Goal: Information Seeking & Learning: Learn about a topic

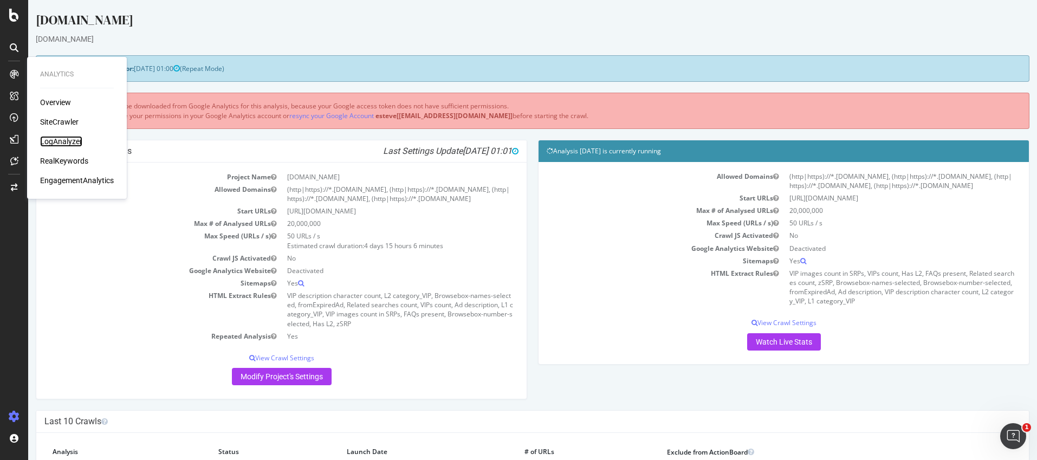
click at [67, 138] on div "LogAnalyzer" at bounding box center [61, 141] width 42 height 11
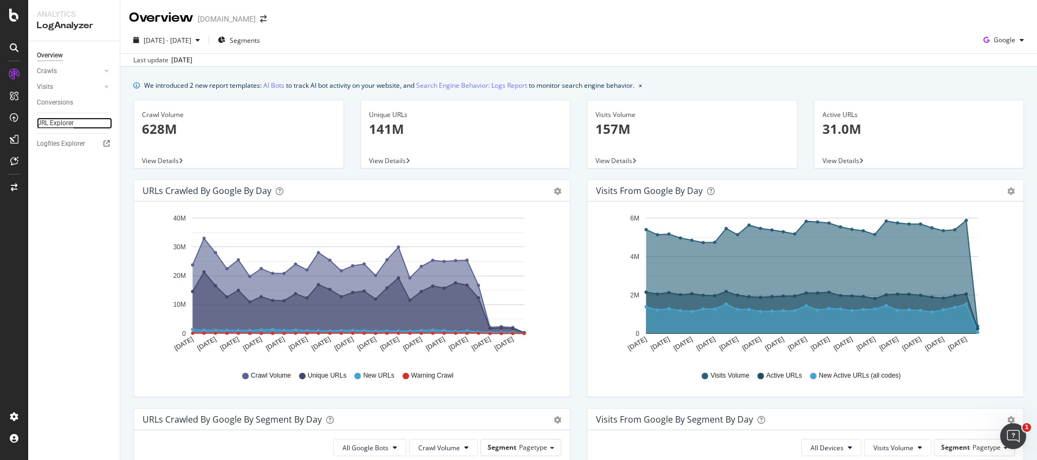
click at [66, 125] on div "URL Explorer" at bounding box center [55, 123] width 37 height 11
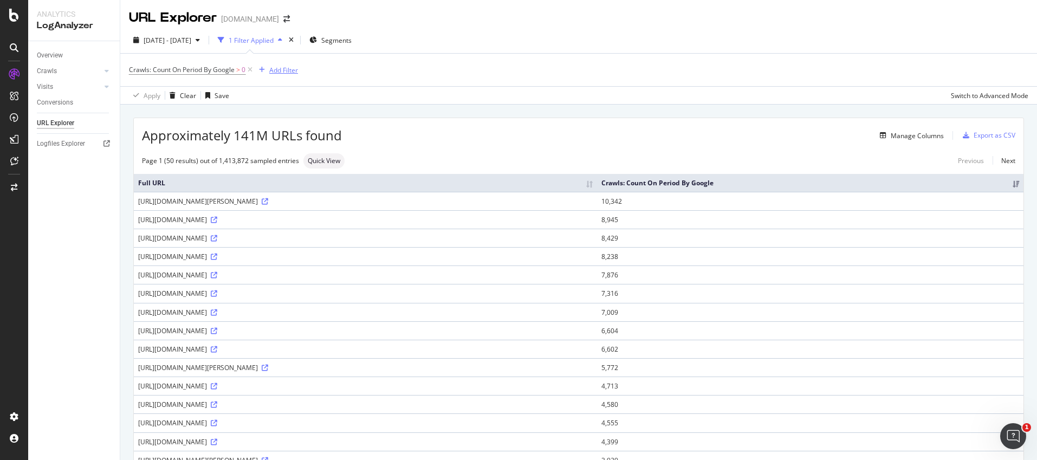
click at [290, 69] on div "Add Filter" at bounding box center [283, 70] width 29 height 9
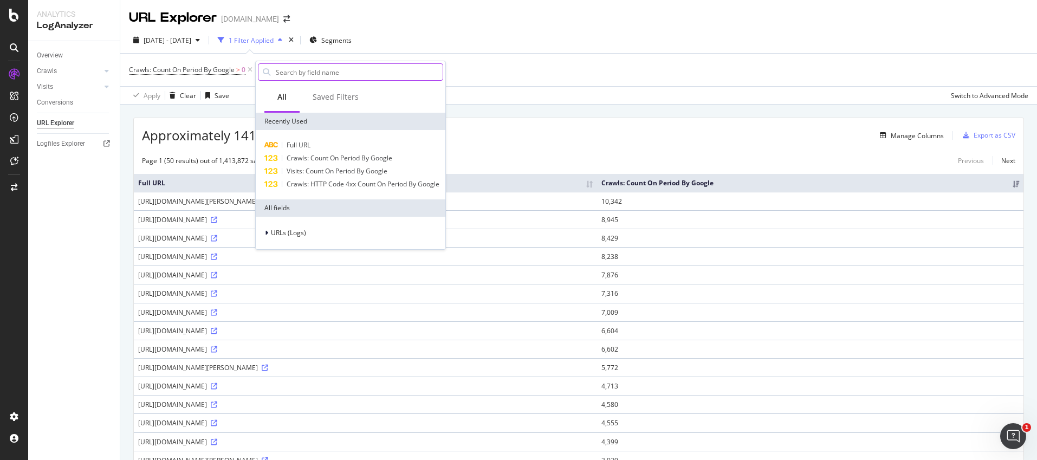
type input "[URL][DOMAIN_NAME]"
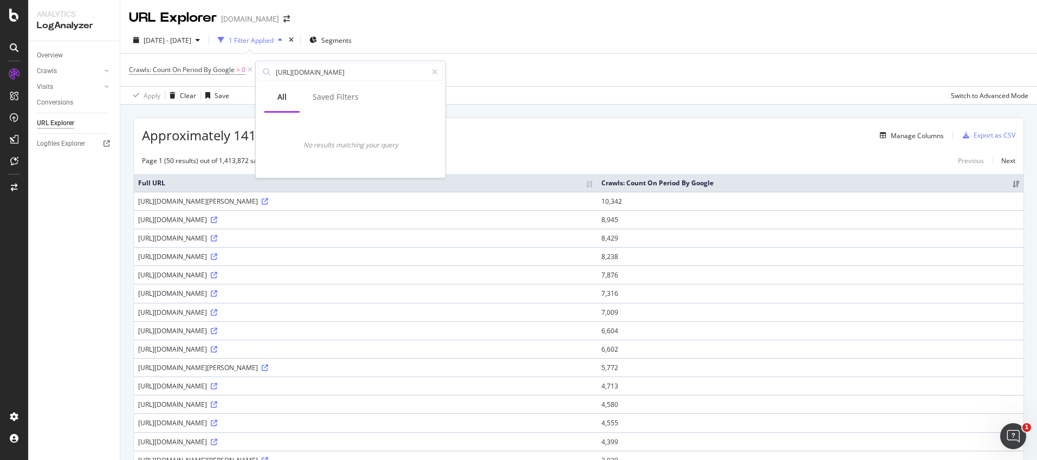
click at [356, 19] on div "URL Explorer [DOMAIN_NAME]" at bounding box center [578, 13] width 917 height 27
click at [279, 66] on div "Add Filter" at bounding box center [283, 70] width 29 height 9
click at [281, 102] on div "All" at bounding box center [281, 97] width 9 height 11
click at [333, 102] on div "Saved Filters" at bounding box center [336, 97] width 46 height 11
click at [267, 102] on div "All" at bounding box center [281, 98] width 35 height 30
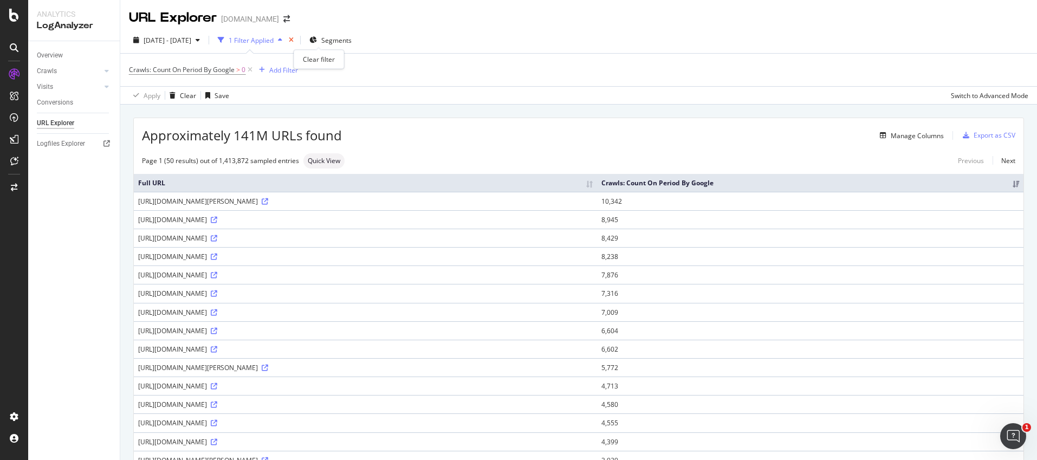
click at [294, 37] on icon "times" at bounding box center [291, 40] width 5 height 7
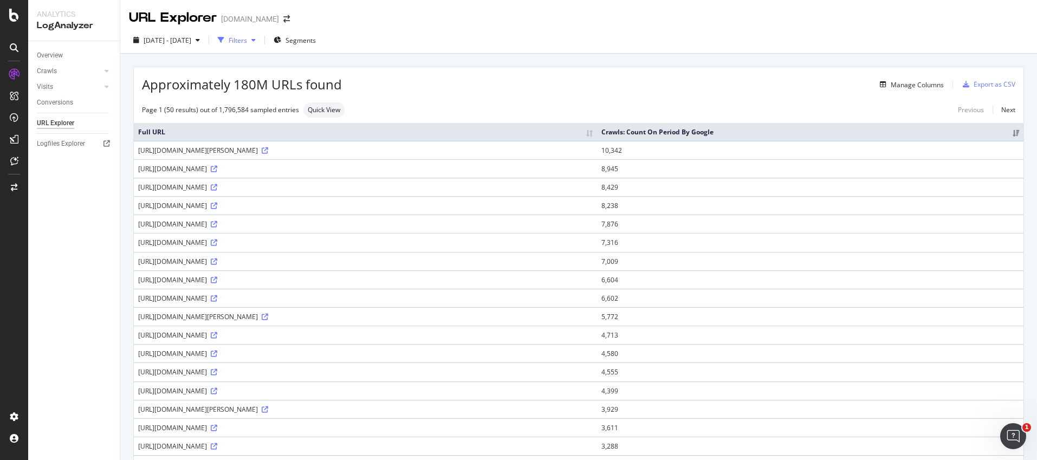
click at [247, 42] on div "Filters" at bounding box center [238, 40] width 18 height 9
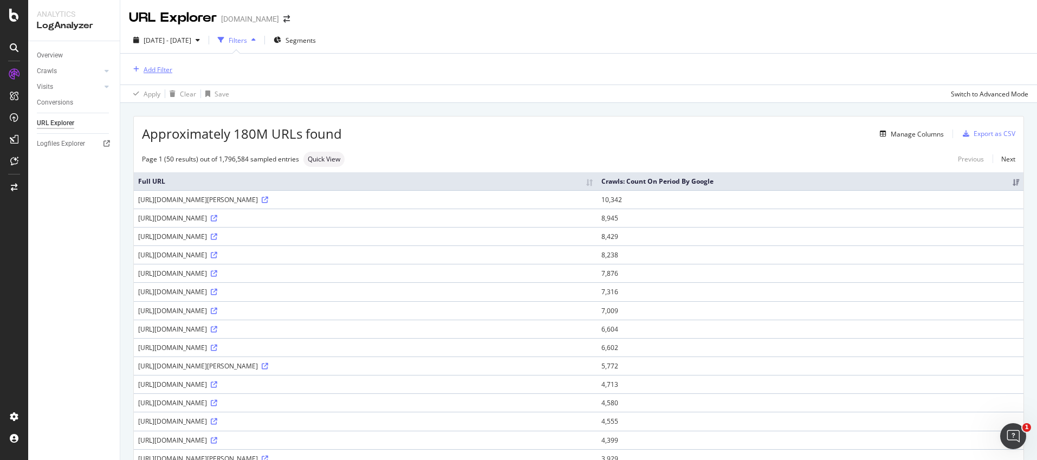
click at [153, 67] on div "Add Filter" at bounding box center [158, 69] width 29 height 9
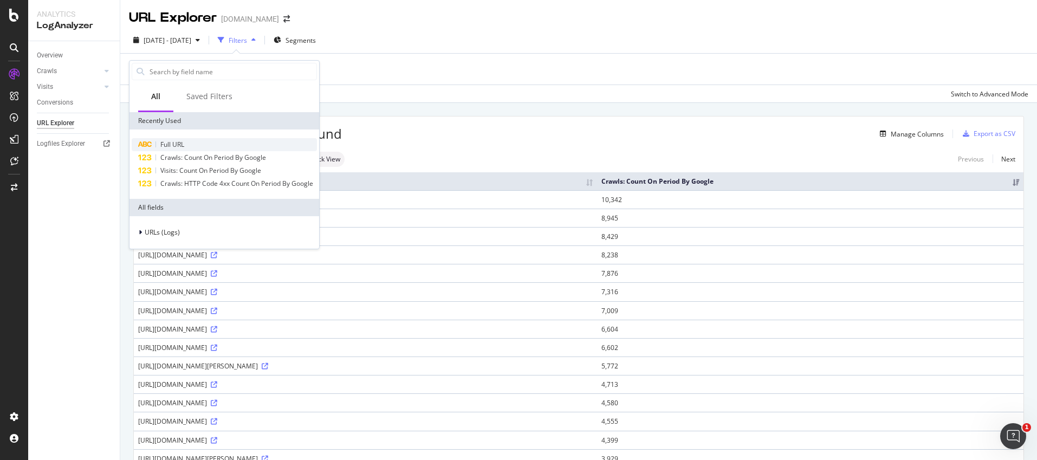
click at [165, 149] on div "Full URL" at bounding box center [224, 144] width 185 height 13
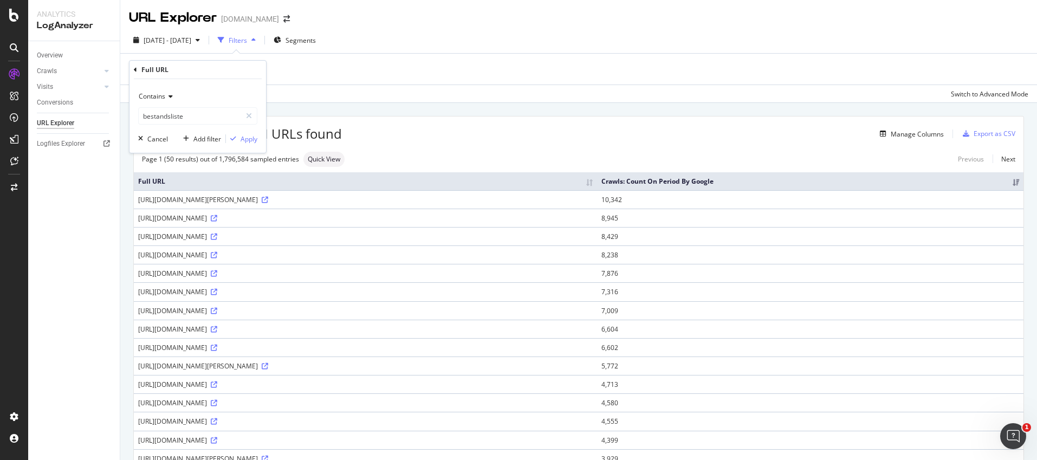
click at [165, 99] on div "Contains" at bounding box center [197, 96] width 119 height 17
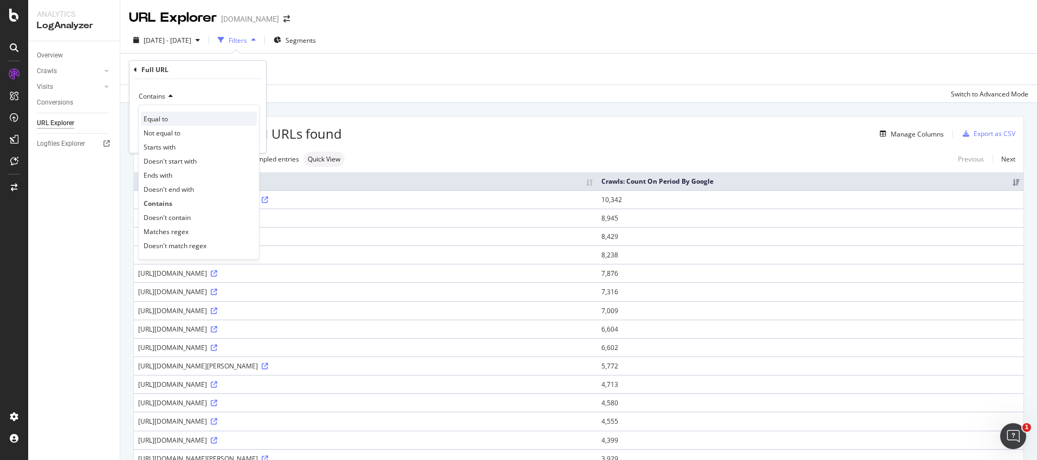
click at [183, 121] on div "Equal to" at bounding box center [199, 119] width 116 height 14
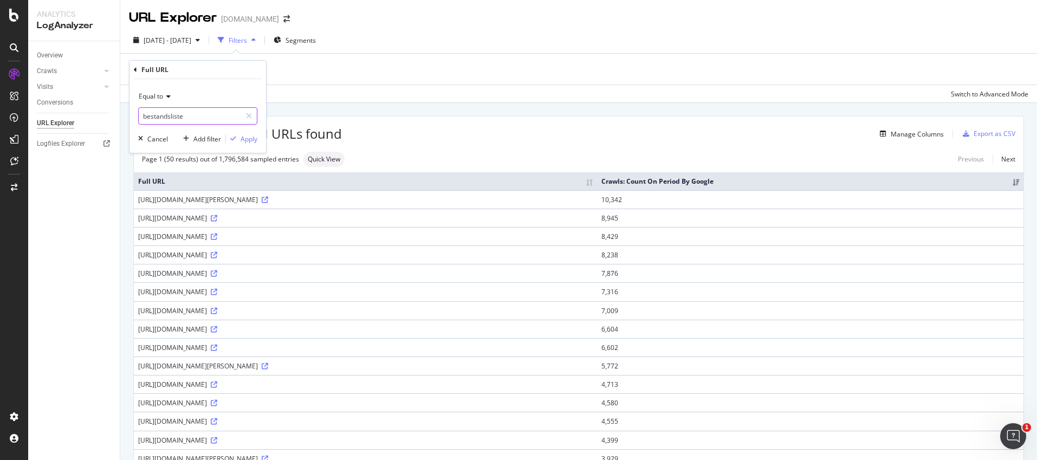
click at [215, 117] on input "bestandsliste" at bounding box center [190, 115] width 102 height 17
paste input "[URL][DOMAIN_NAME]"
type input "[URL][DOMAIN_NAME]"
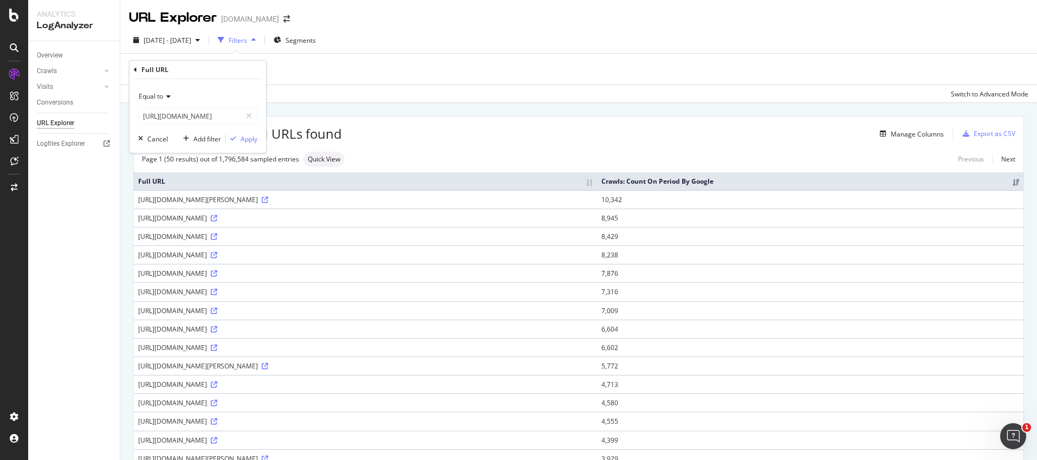
click at [260, 141] on div "Equal to [URL][DOMAIN_NAME] Cancel Add filter Apply" at bounding box center [198, 116] width 137 height 74
click at [250, 138] on div "Apply" at bounding box center [249, 138] width 17 height 9
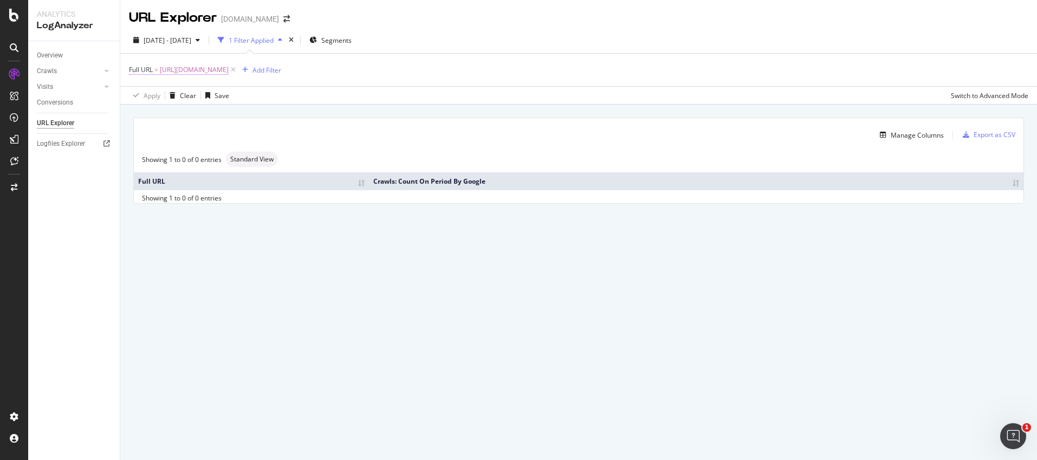
click at [229, 73] on span "[URL][DOMAIN_NAME]" at bounding box center [194, 69] width 69 height 15
click at [146, 116] on input "[URL][DOMAIN_NAME]" at bounding box center [190, 114] width 102 height 17
drag, startPoint x: 143, startPoint y: 115, endPoint x: 194, endPoint y: 118, distance: 51.5
click at [194, 118] on input "[URL][DOMAIN_NAME]" at bounding box center [190, 114] width 102 height 17
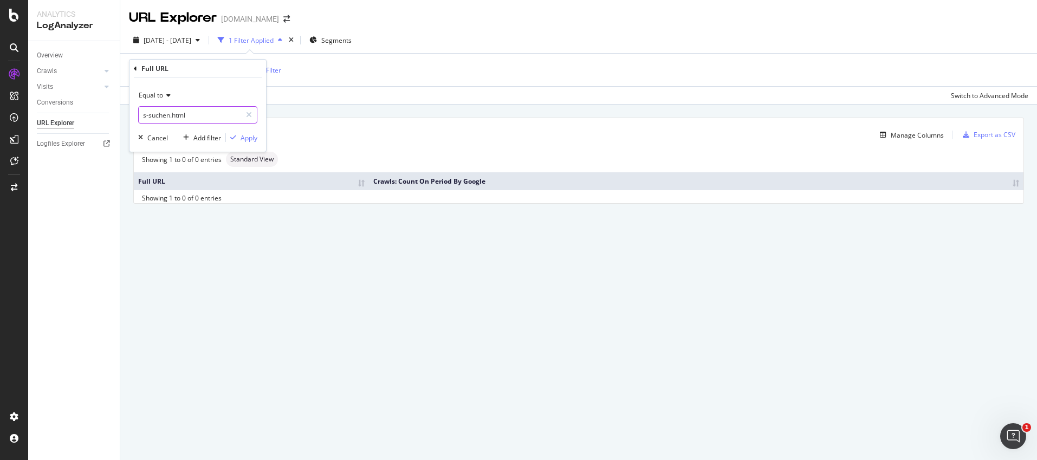
scroll to position [0, 0]
type input "s-suchen.html"
click at [151, 96] on span "Equal to" at bounding box center [151, 94] width 24 height 9
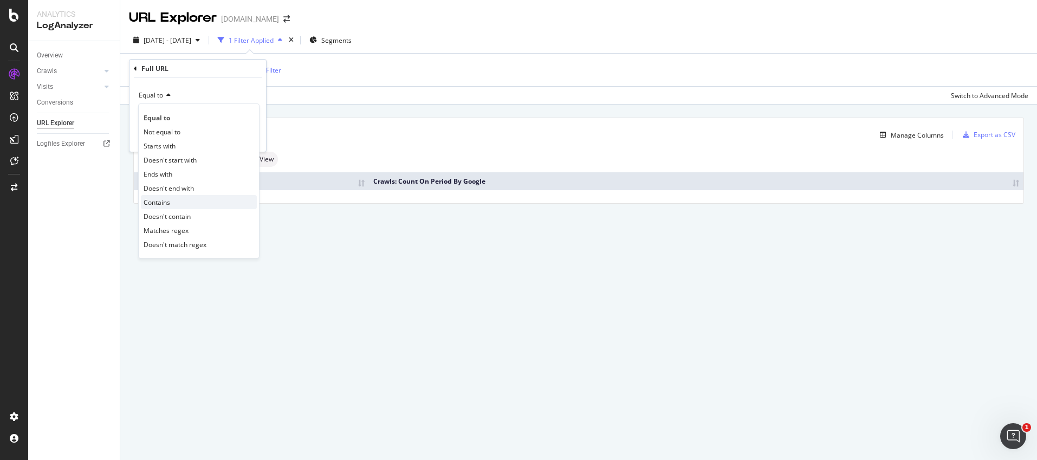
click at [166, 201] on span "Contains" at bounding box center [157, 202] width 27 height 9
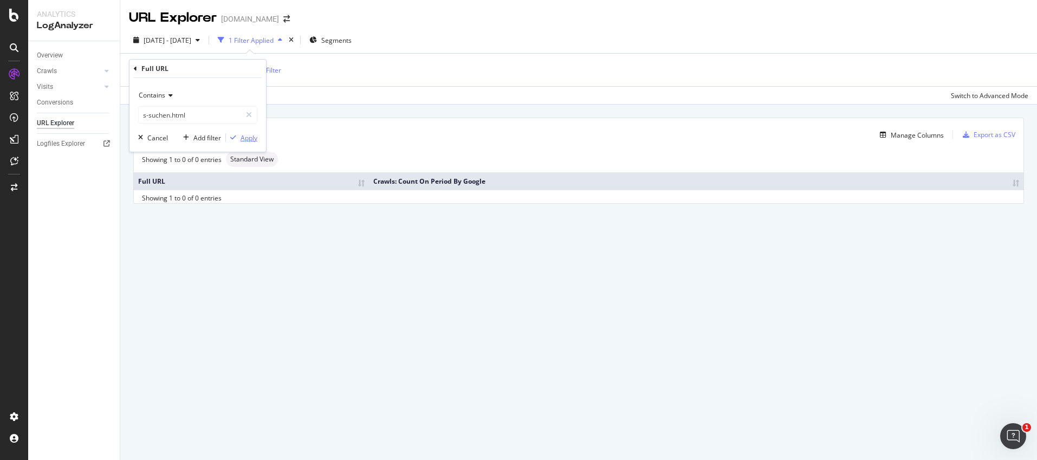
click at [250, 139] on div "Apply" at bounding box center [249, 137] width 17 height 9
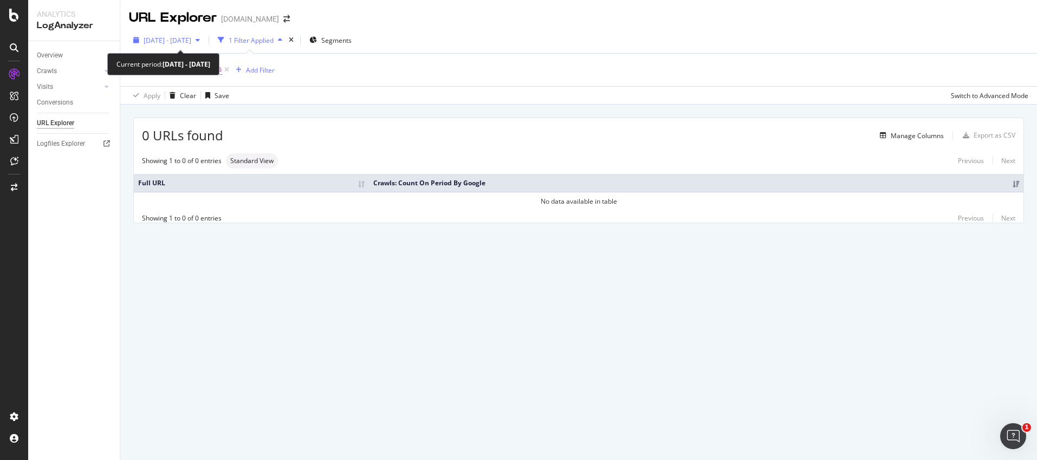
click at [185, 40] on span "[DATE] - [DATE]" at bounding box center [168, 40] width 48 height 9
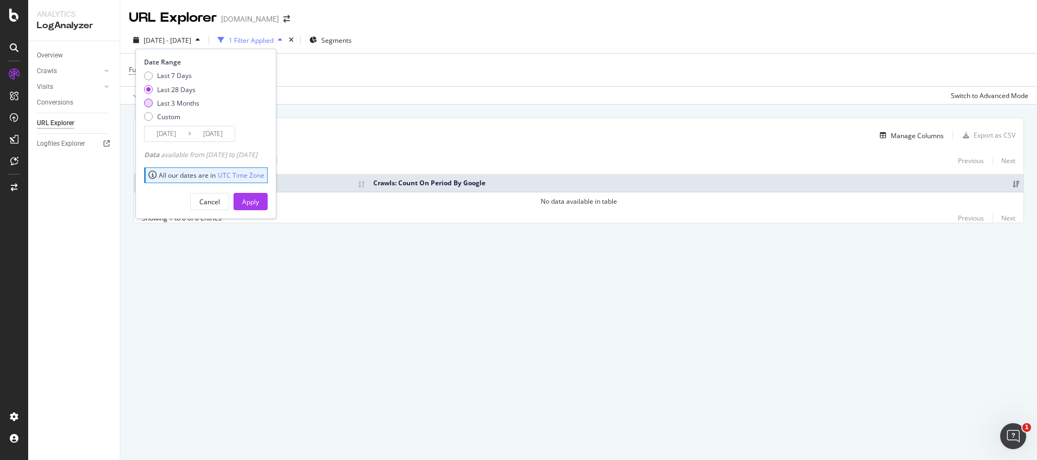
click at [154, 105] on div "Last 3 Months" at bounding box center [171, 103] width 55 height 9
type input "[DATE]"
click at [259, 199] on div "Apply" at bounding box center [250, 201] width 17 height 9
